Goal: Information Seeking & Learning: Find contact information

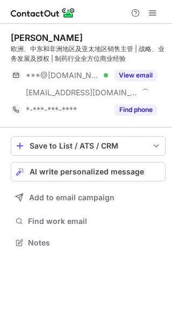
scroll to position [235, 172]
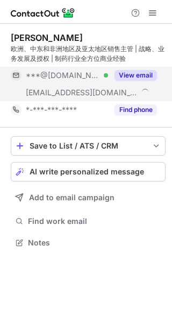
click at [138, 72] on button "View email" at bounding box center [136, 75] width 43 height 11
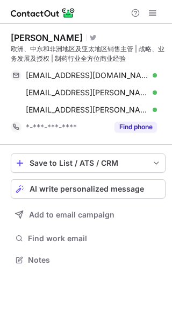
scroll to position [252, 172]
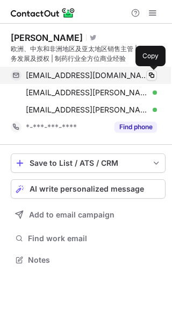
click at [153, 76] on span at bounding box center [151, 75] width 9 height 9
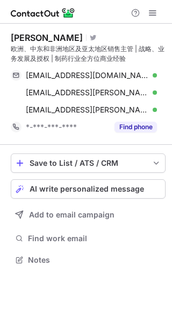
scroll to position [252, 172]
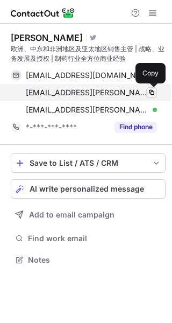
click at [154, 94] on span at bounding box center [151, 92] width 9 height 9
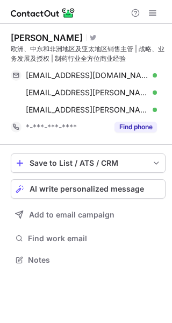
click at [110, 5] on div "Help & Support" at bounding box center [86, 12] width 172 height 24
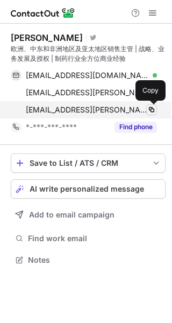
click at [150, 109] on span at bounding box center [151, 109] width 9 height 9
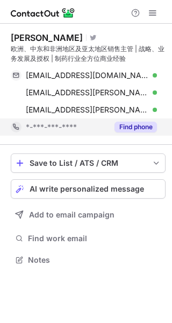
click at [145, 127] on button "Find phone" at bounding box center [136, 127] width 43 height 11
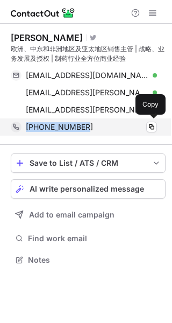
drag, startPoint x: 100, startPoint y: 127, endPoint x: 23, endPoint y: 129, distance: 77.5
click at [23, 129] on div "+919731671144 Copy" at bounding box center [84, 126] width 146 height 17
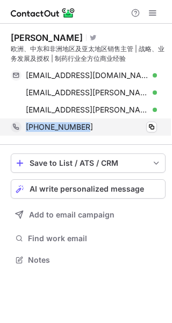
copy div "+919731671144"
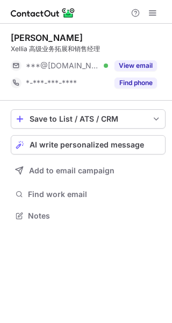
scroll to position [208, 172]
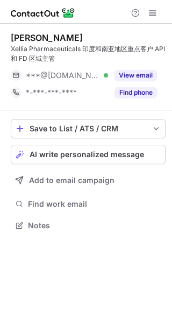
scroll to position [218, 172]
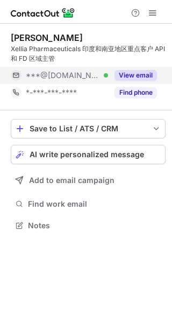
click at [136, 80] on button "View email" at bounding box center [136, 75] width 43 height 11
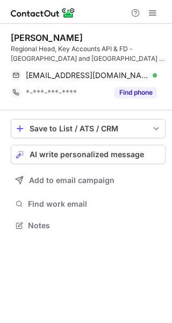
scroll to position [218, 172]
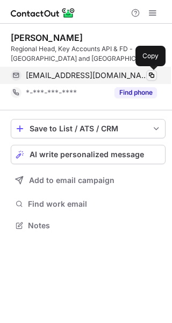
click at [150, 76] on span at bounding box center [151, 75] width 9 height 9
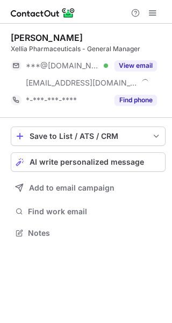
scroll to position [225, 172]
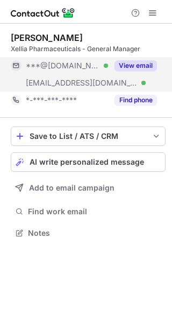
click at [147, 62] on button "View email" at bounding box center [136, 65] width 43 height 11
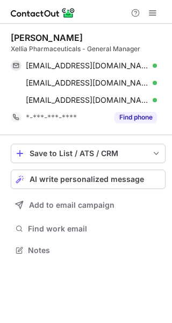
scroll to position [243, 172]
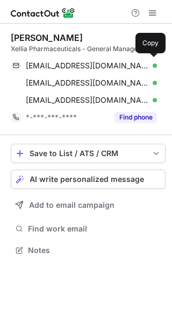
scroll to position [243, 172]
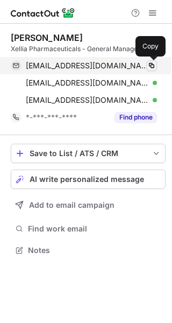
click at [151, 64] on span at bounding box center [151, 65] width 9 height 9
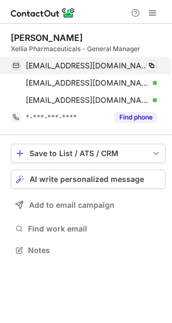
scroll to position [243, 172]
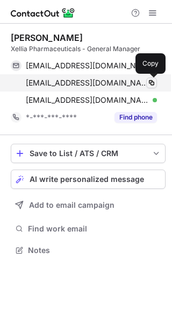
click at [149, 81] on span at bounding box center [151, 83] width 9 height 9
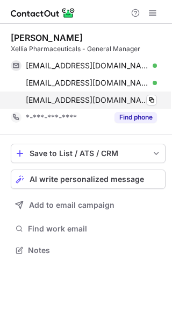
scroll to position [243, 172]
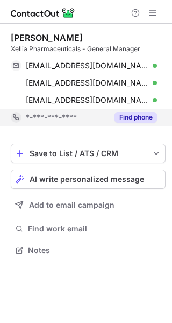
click at [145, 113] on button "Find phone" at bounding box center [136, 117] width 43 height 11
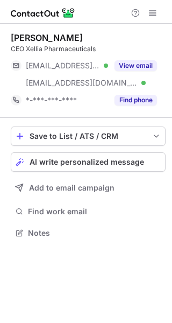
scroll to position [225, 172]
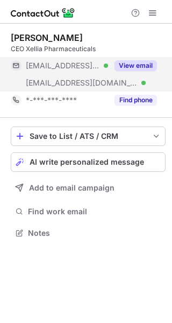
click at [140, 64] on button "View email" at bounding box center [136, 65] width 43 height 11
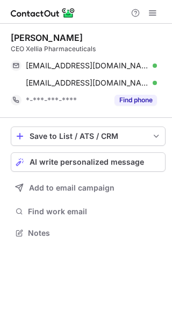
scroll to position [225, 172]
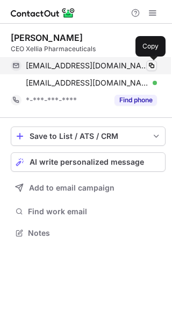
click at [149, 64] on span at bounding box center [151, 65] width 9 height 9
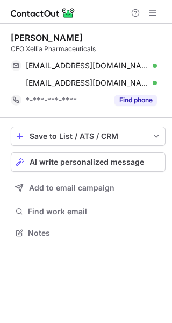
click at [104, 4] on div "Help & Support" at bounding box center [86, 12] width 172 height 24
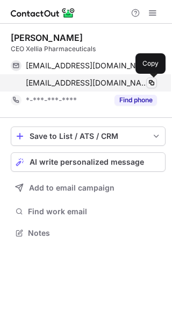
click at [148, 83] on span at bounding box center [151, 83] width 9 height 9
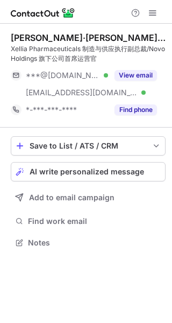
scroll to position [235, 172]
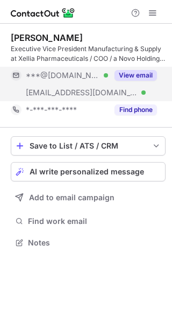
scroll to position [235, 172]
click at [142, 69] on div "View email" at bounding box center [132, 75] width 49 height 17
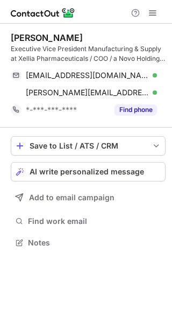
scroll to position [235, 172]
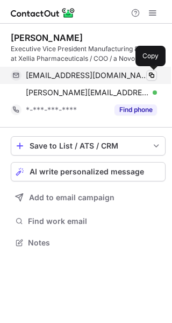
click at [155, 73] on span at bounding box center [151, 75] width 9 height 9
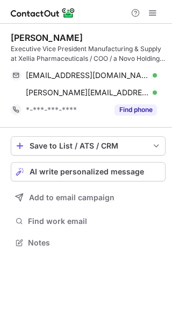
scroll to position [235, 172]
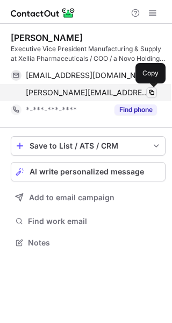
click at [150, 90] on span at bounding box center [151, 92] width 9 height 9
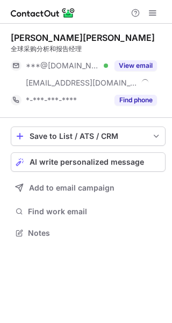
scroll to position [225, 172]
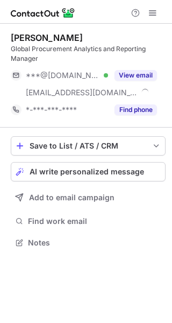
scroll to position [235, 172]
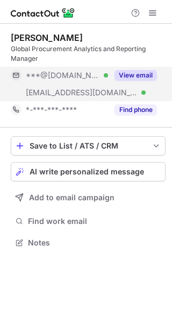
click at [133, 75] on button "View email" at bounding box center [136, 75] width 43 height 11
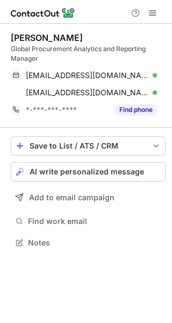
scroll to position [235, 172]
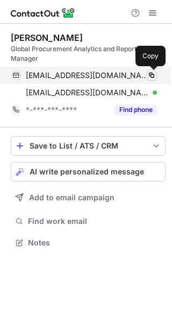
click at [150, 75] on span at bounding box center [151, 75] width 9 height 9
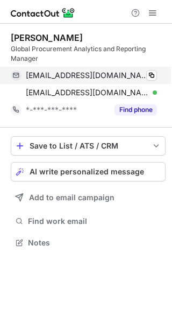
scroll to position [235, 172]
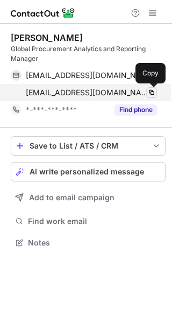
click at [150, 93] on span at bounding box center [151, 92] width 9 height 9
